Goal: Transaction & Acquisition: Purchase product/service

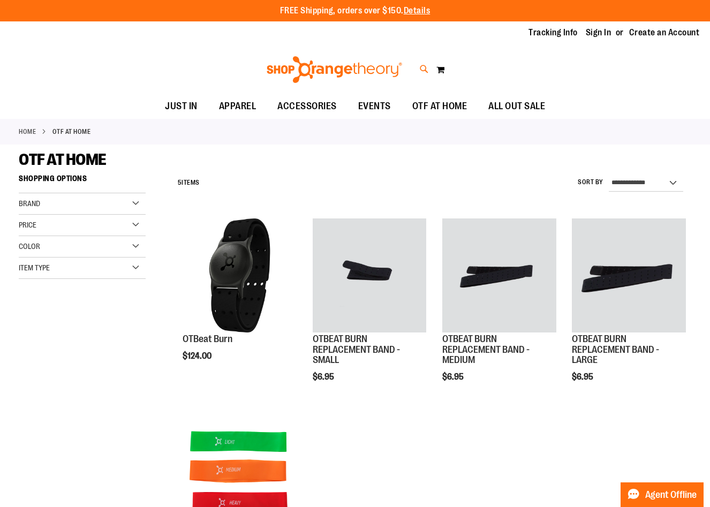
click at [421, 68] on icon at bounding box center [424, 69] width 9 height 12
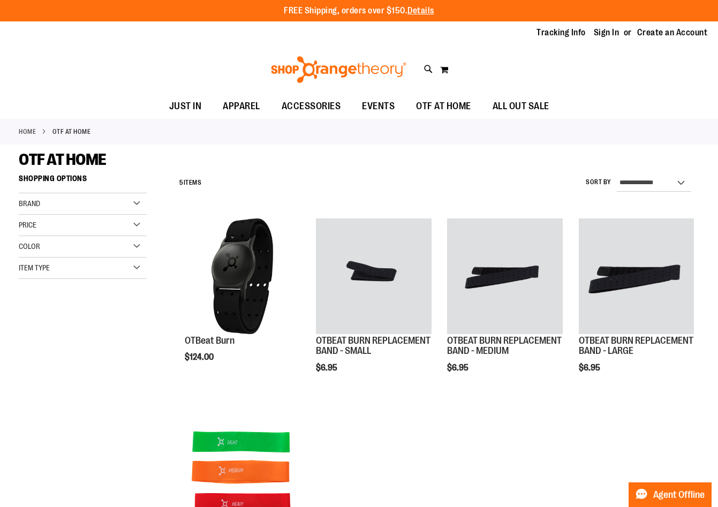
type input "*****"
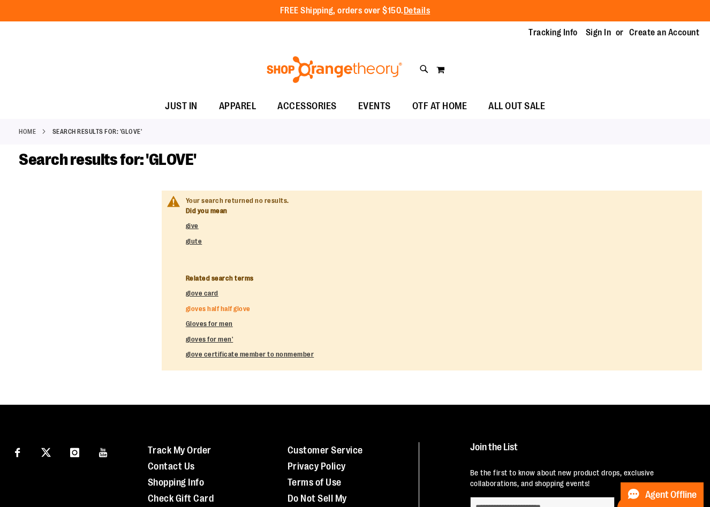
click at [212, 309] on link "gloves half half glove" at bounding box center [218, 308] width 65 height 8
